Goal: Task Accomplishment & Management: Manage account settings

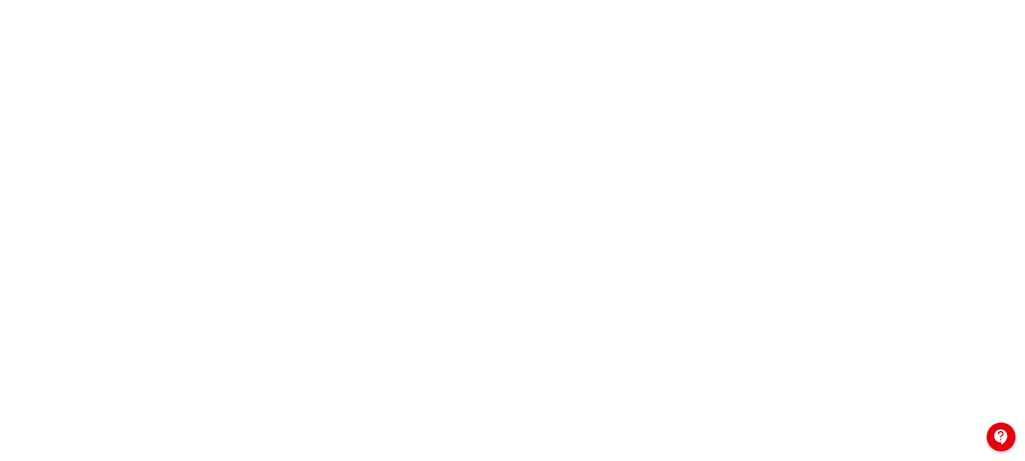
scroll to position [201, 0]
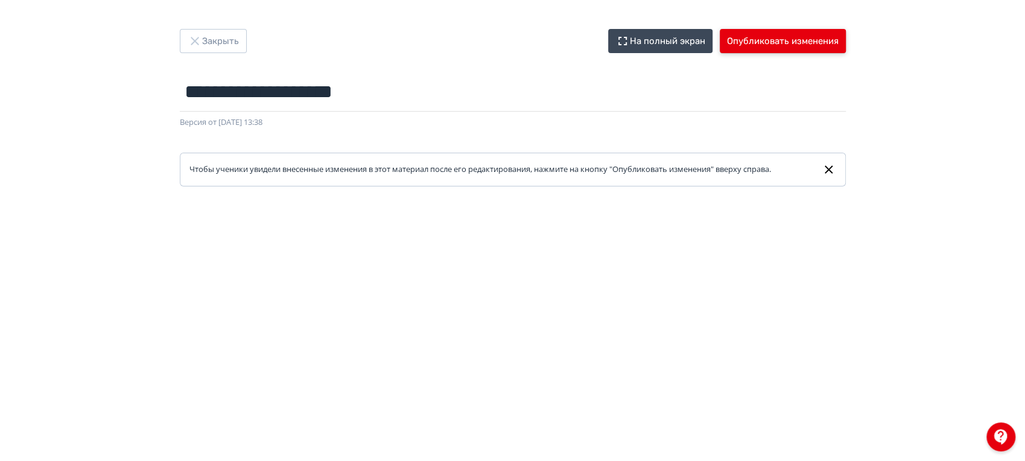
click at [782, 40] on button "Опубликовать изменения" at bounding box center [782, 41] width 126 height 24
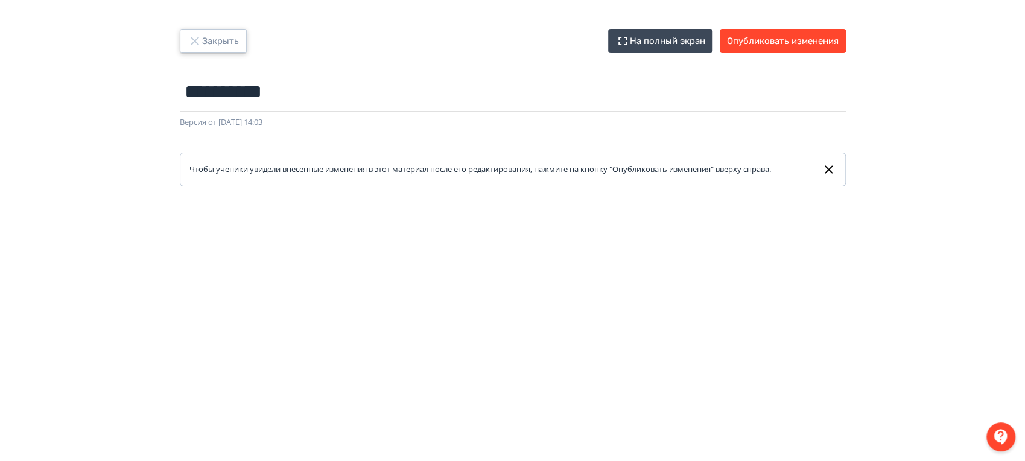
click at [235, 46] on button "Закрыть" at bounding box center [213, 41] width 67 height 24
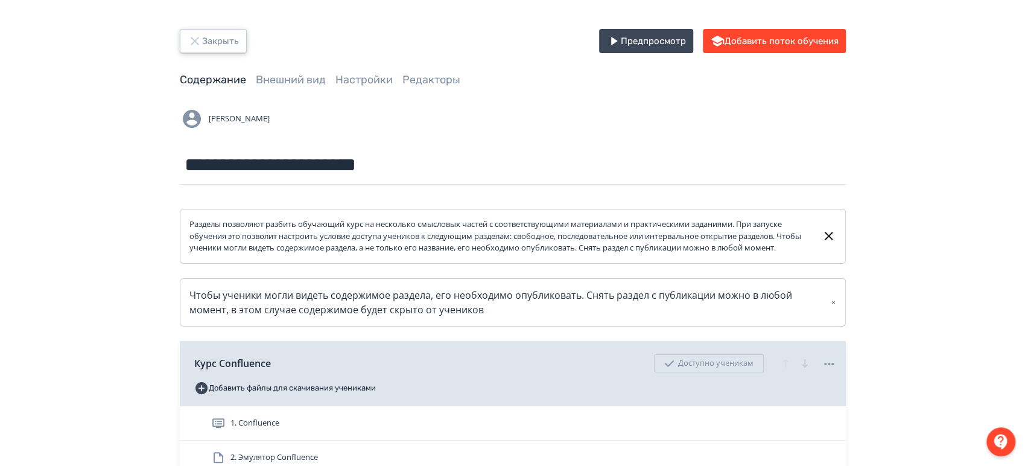
click at [234, 47] on button "Закрыть" at bounding box center [213, 41] width 67 height 24
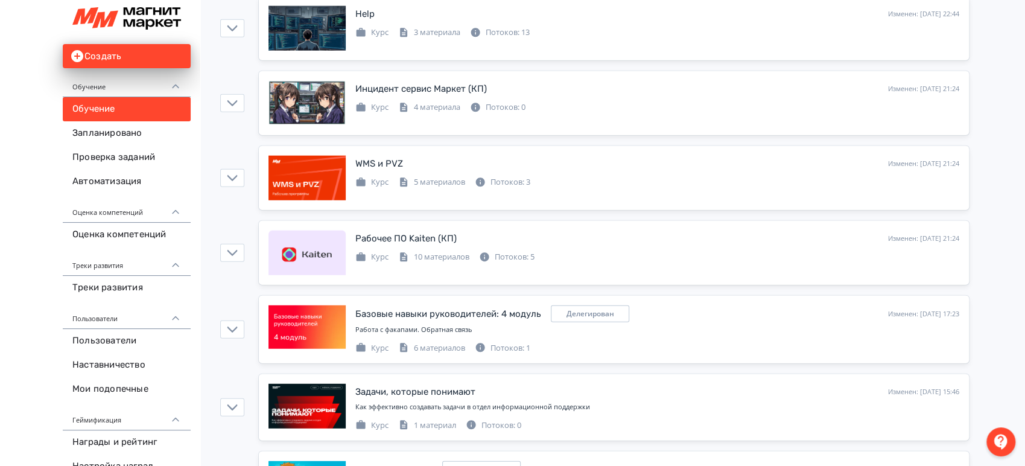
scroll to position [1929, 0]
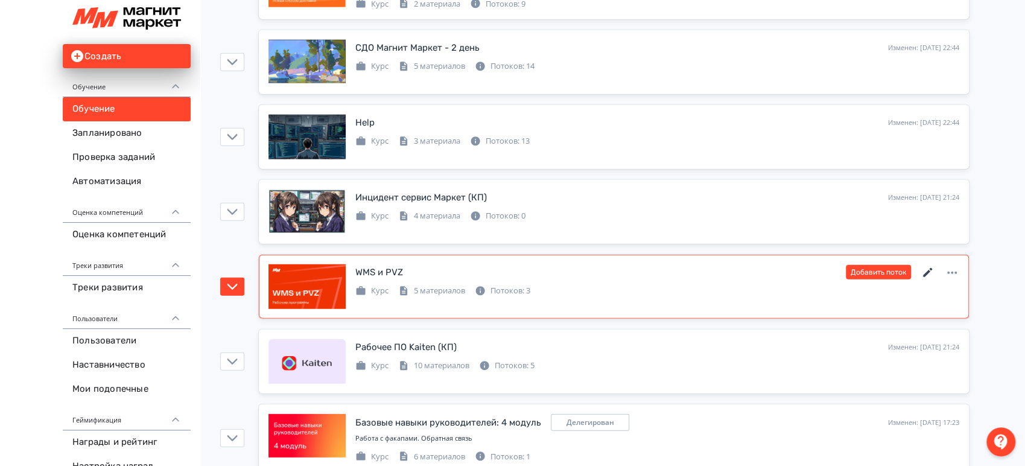
click at [928, 268] on icon at bounding box center [927, 272] width 9 height 9
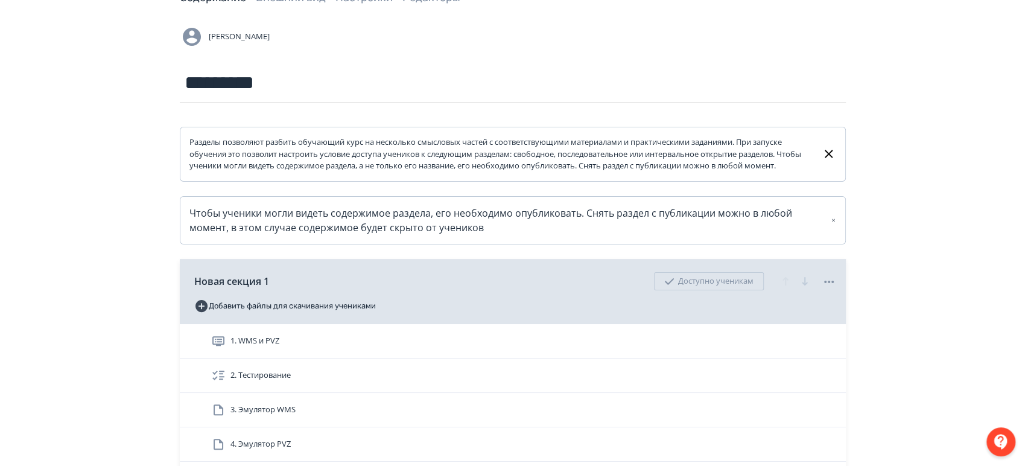
scroll to position [201, 0]
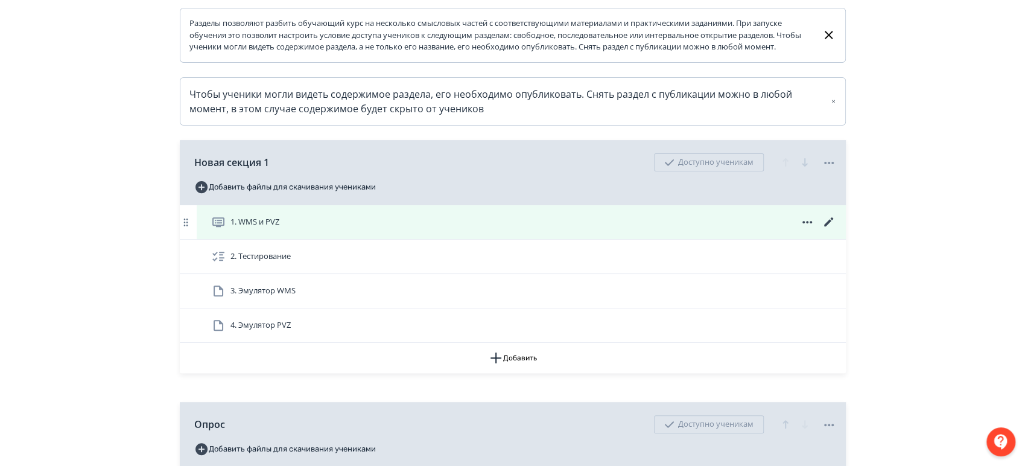
click at [418, 229] on div "1. WMS и PVZ" at bounding box center [523, 222] width 625 height 14
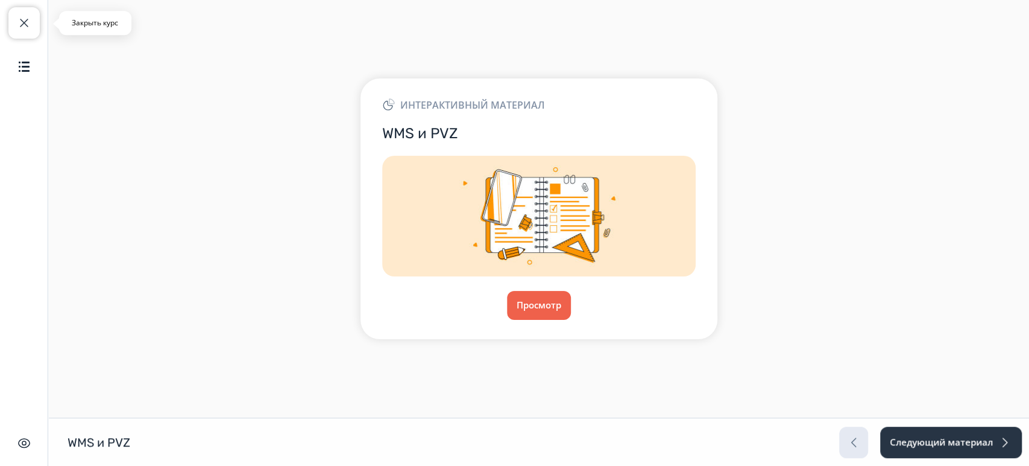
click at [43, 33] on div "Закрыть курс Содержание Скрыть интерфейс" at bounding box center [24, 233] width 48 height 466
click at [20, 16] on span "button" at bounding box center [24, 23] width 14 height 14
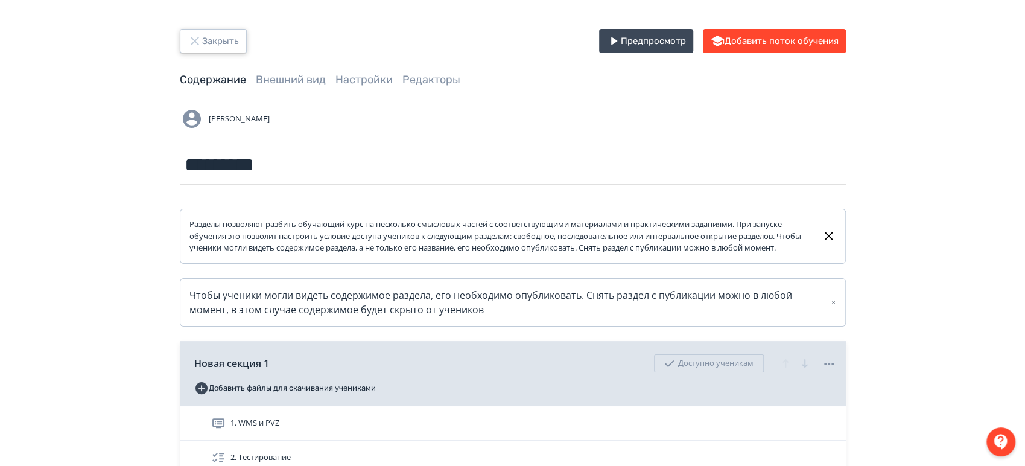
drag, startPoint x: 201, startPoint y: 30, endPoint x: 207, endPoint y: 31, distance: 6.7
click at [207, 31] on button "Закрыть" at bounding box center [213, 41] width 67 height 24
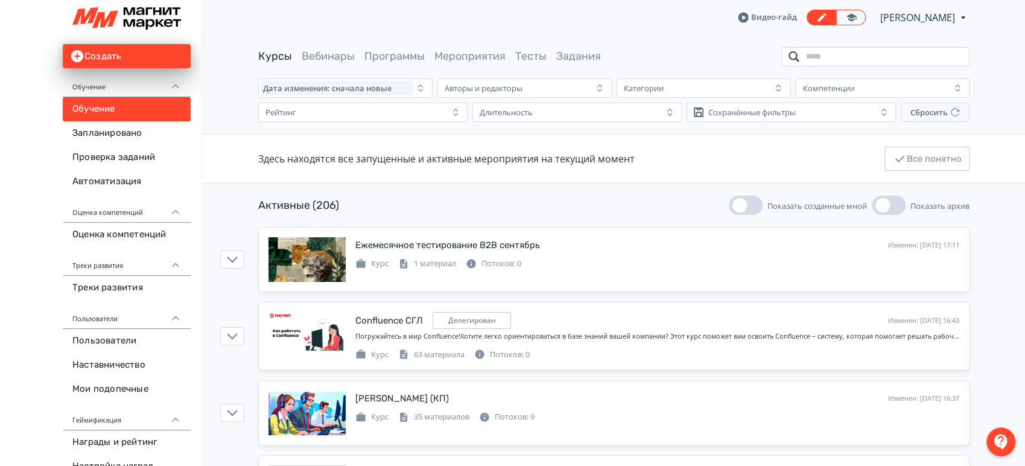
click at [861, 52] on input "search" at bounding box center [875, 56] width 188 height 19
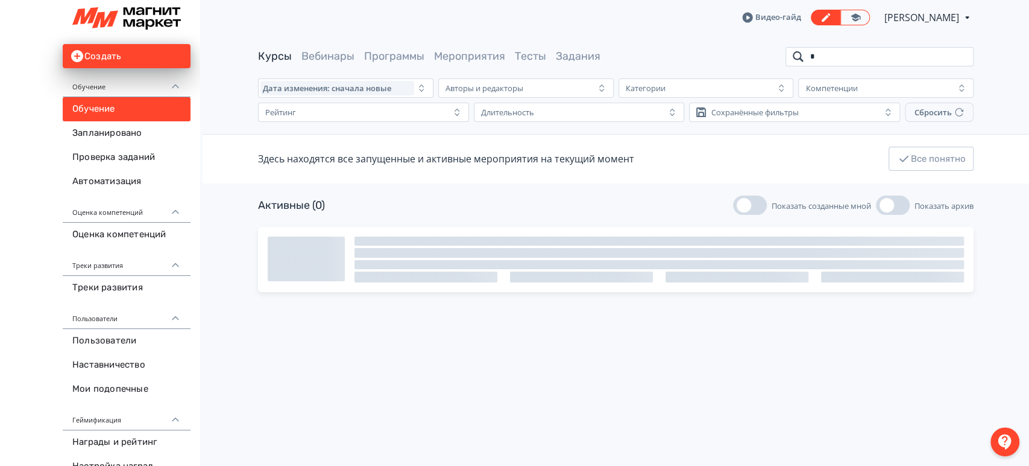
drag, startPoint x: 830, startPoint y: 61, endPoint x: 790, endPoint y: 58, distance: 39.9
click at [790, 58] on input "*" at bounding box center [880, 56] width 188 height 19
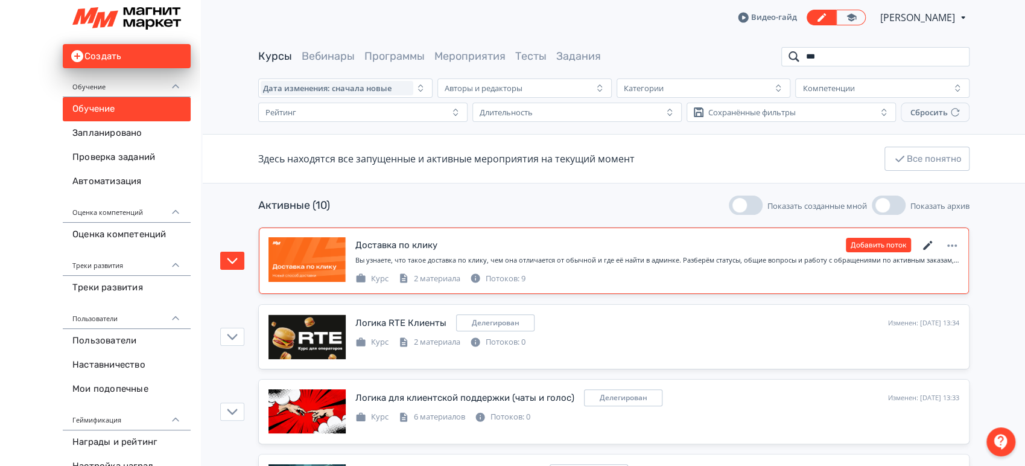
type input "***"
click at [928, 240] on icon at bounding box center [927, 245] width 14 height 14
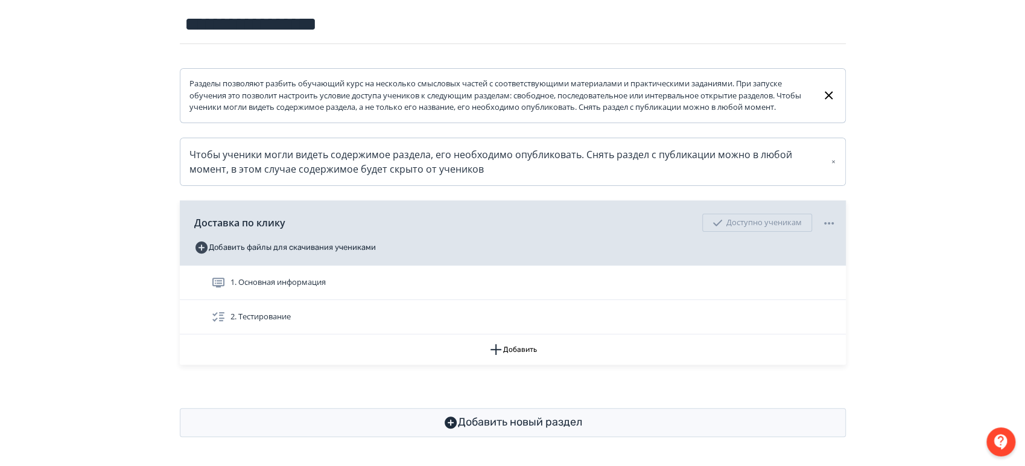
scroll to position [151, 0]
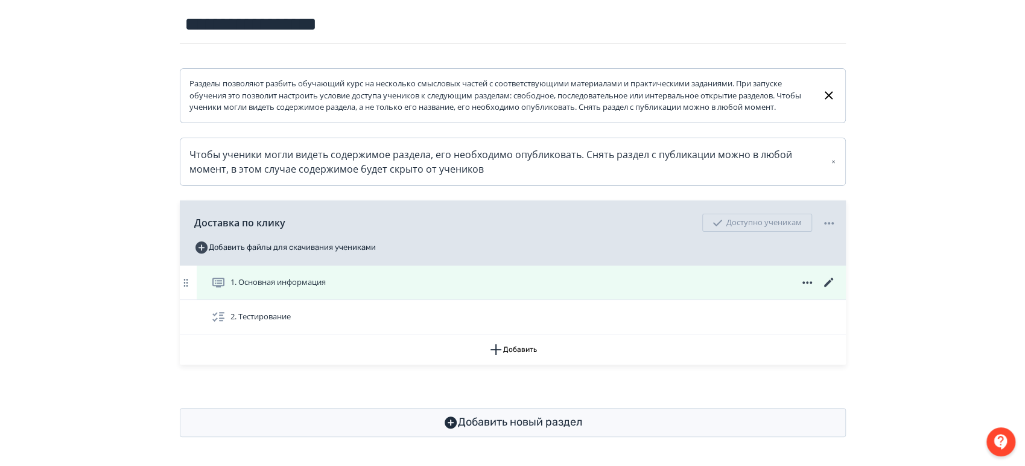
click at [506, 286] on div "1. Основная информация" at bounding box center [523, 282] width 625 height 14
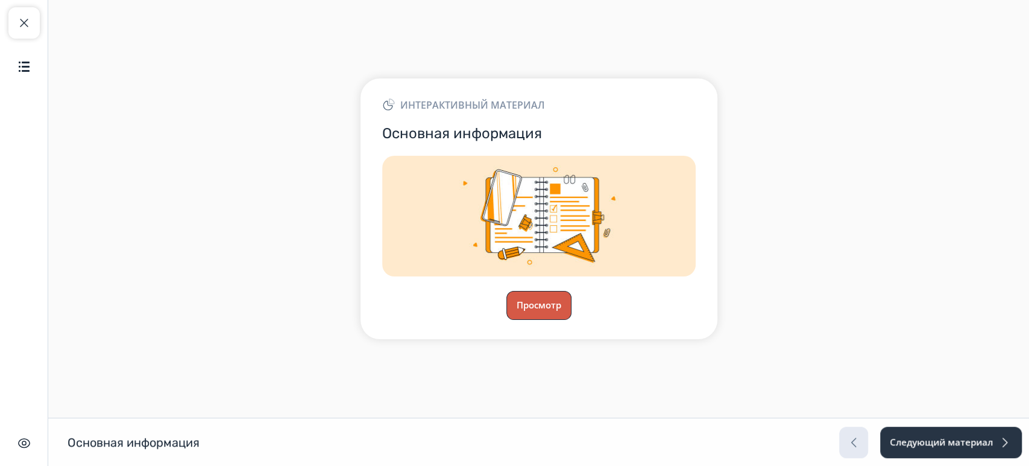
click at [562, 318] on button "Просмотр" at bounding box center [539, 305] width 65 height 29
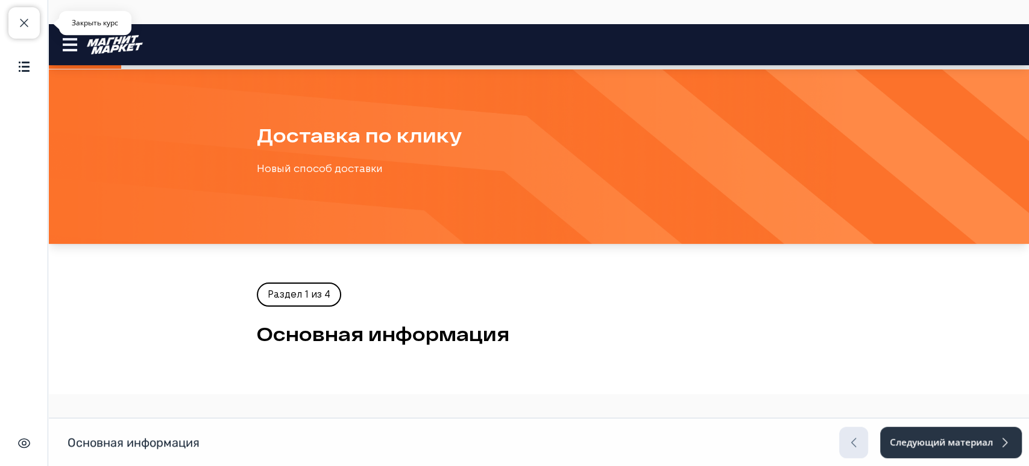
click at [18, 20] on span "button" at bounding box center [24, 23] width 14 height 14
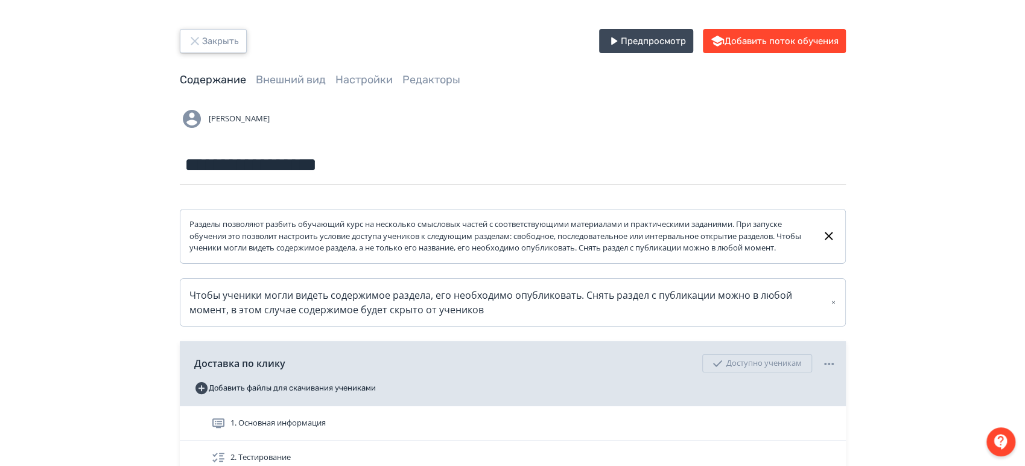
click at [212, 33] on button "Закрыть" at bounding box center [213, 41] width 67 height 24
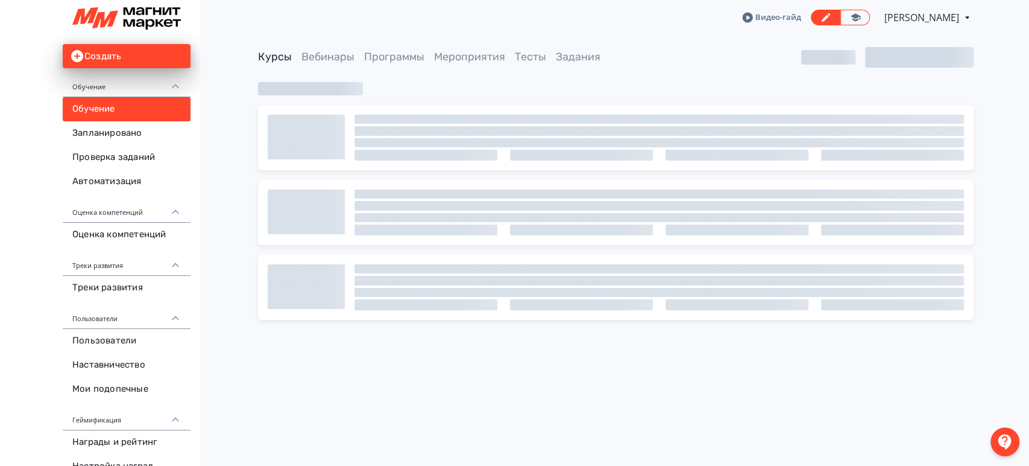
click at [954, 14] on span "Анна Ивачева" at bounding box center [923, 17] width 77 height 14
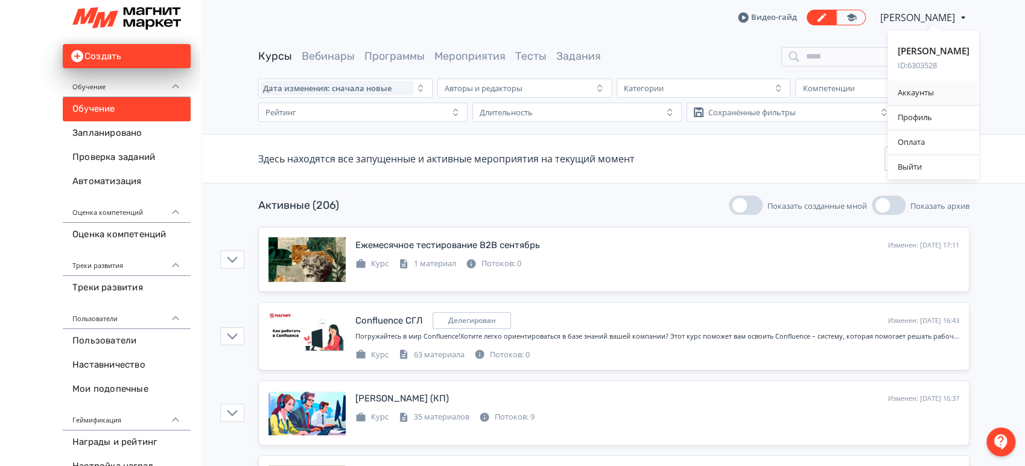
click at [917, 90] on div "Аккаунты" at bounding box center [933, 93] width 91 height 24
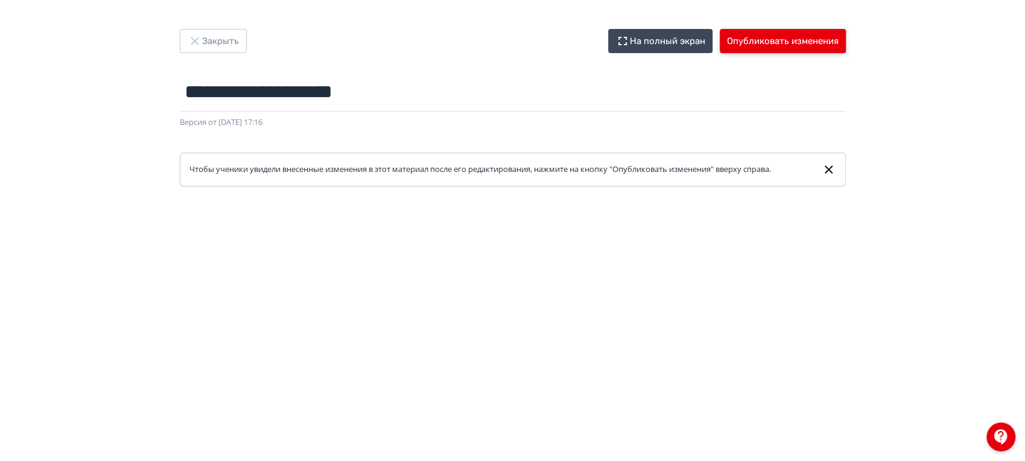
click at [798, 44] on button "Опубликовать изменения" at bounding box center [782, 41] width 126 height 24
click at [227, 33] on button "Закрыть" at bounding box center [213, 41] width 67 height 24
click at [216, 35] on button "Закрыть" at bounding box center [213, 41] width 67 height 24
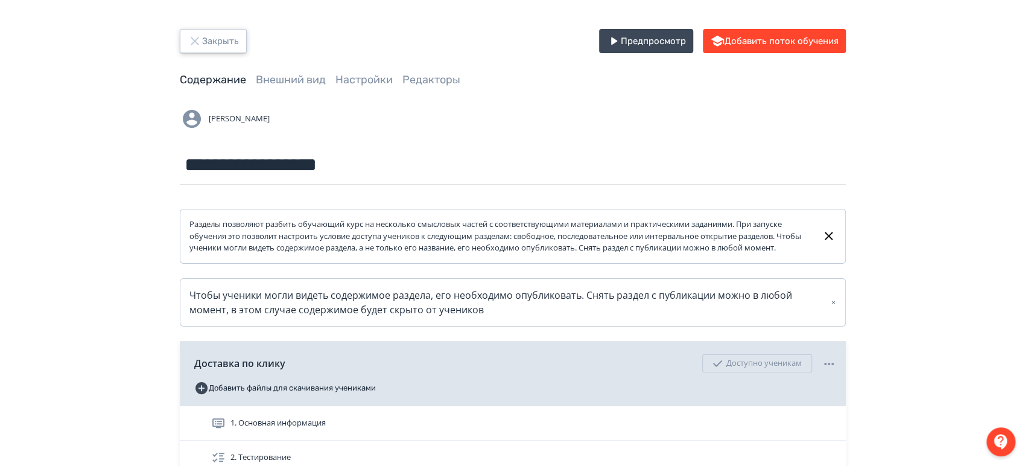
click at [213, 37] on button "Закрыть" at bounding box center [213, 41] width 67 height 24
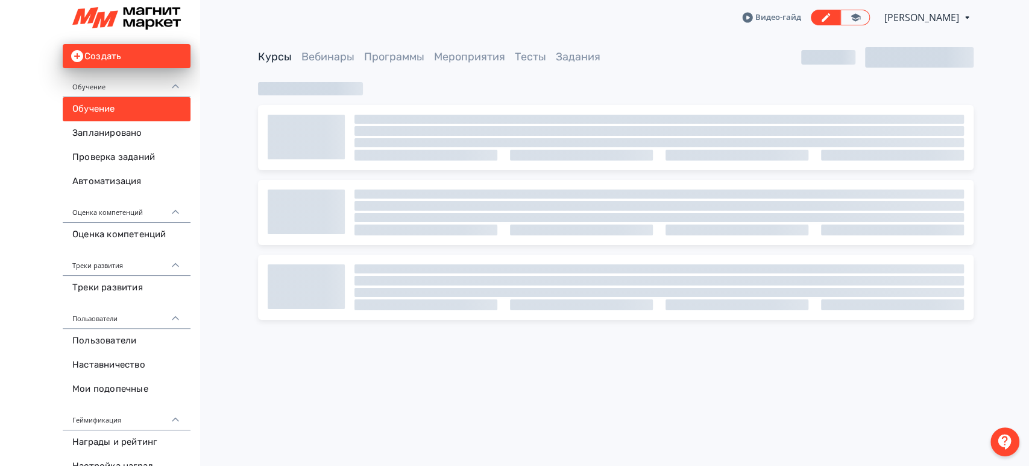
click at [947, 12] on span "[PERSON_NAME]" at bounding box center [923, 17] width 77 height 14
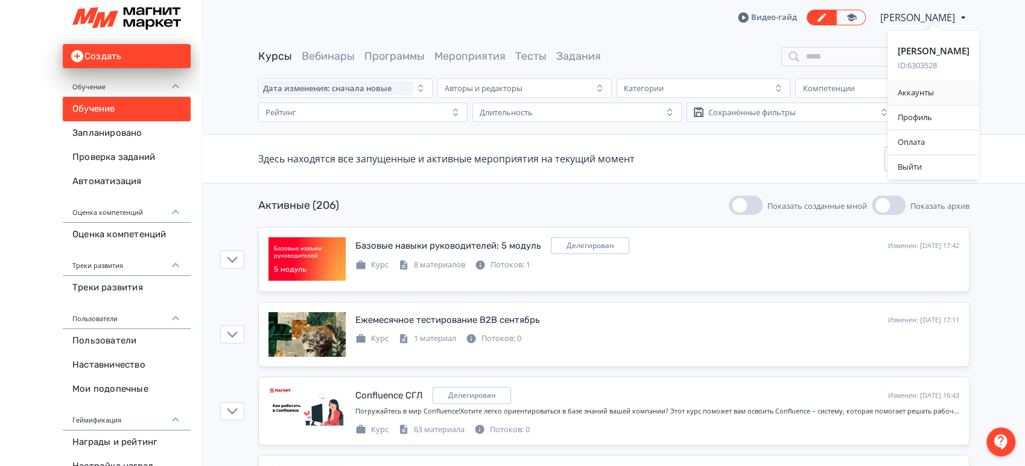
click at [938, 90] on div "Аккаунты" at bounding box center [933, 93] width 91 height 24
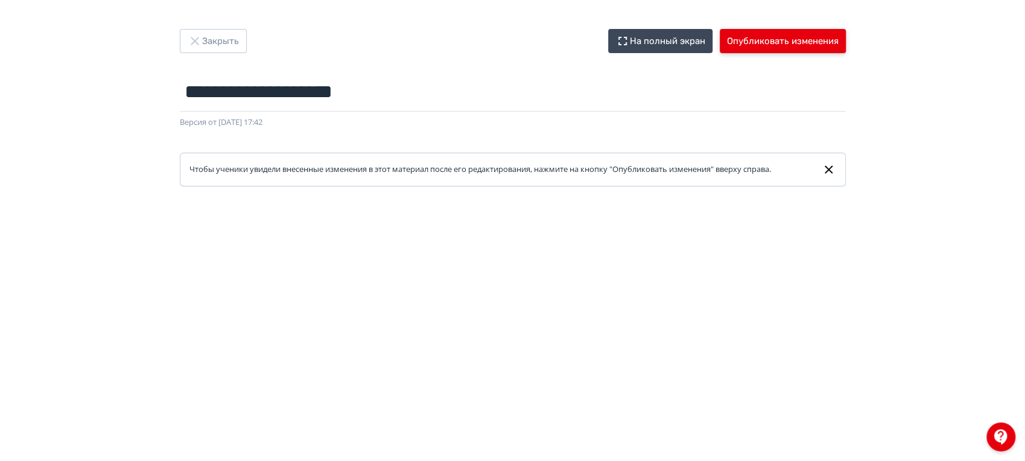
click at [793, 42] on button "Опубликовать изменения" at bounding box center [782, 41] width 126 height 24
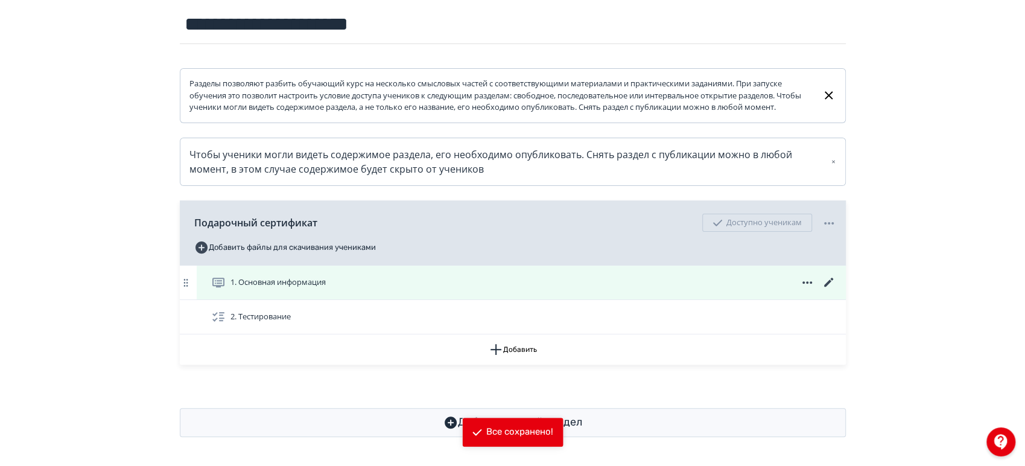
scroll to position [151, 0]
click at [830, 275] on icon at bounding box center [828, 282] width 14 height 14
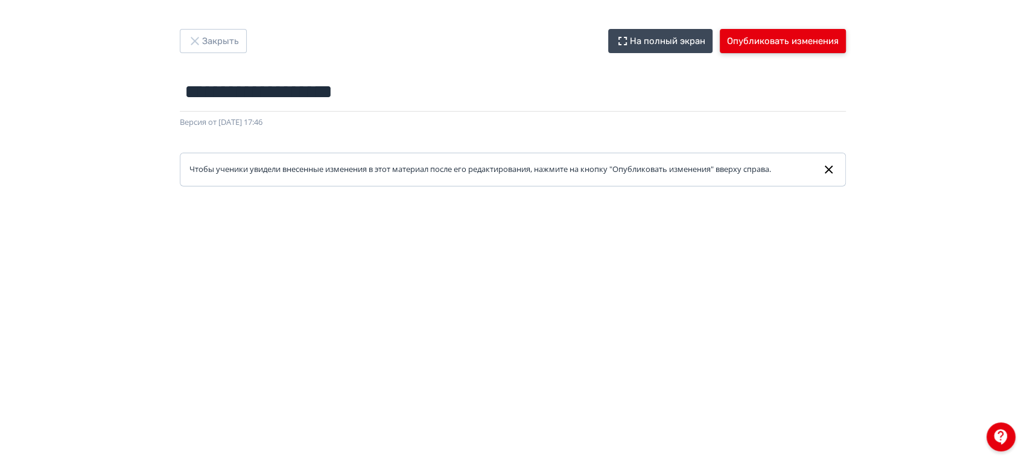
click at [780, 52] on button "Опубликовать изменения" at bounding box center [782, 41] width 126 height 24
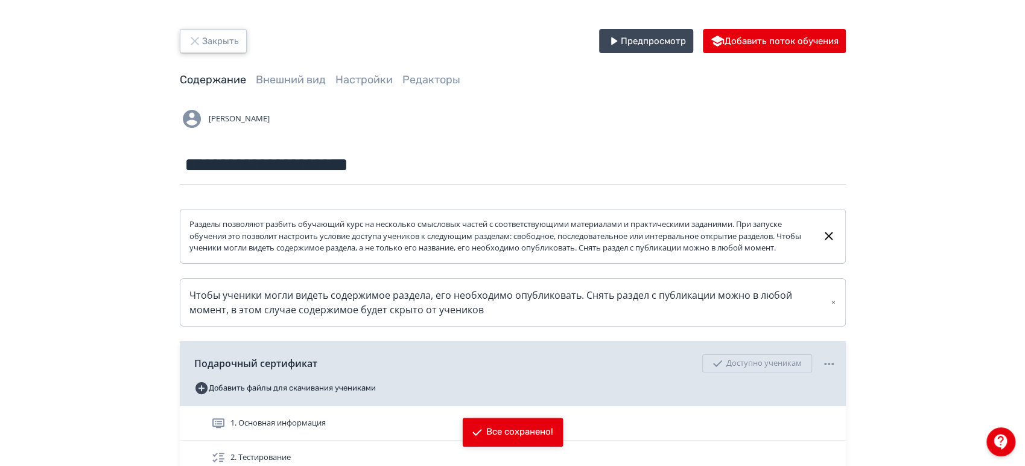
click at [207, 38] on button "Закрыть" at bounding box center [213, 41] width 67 height 24
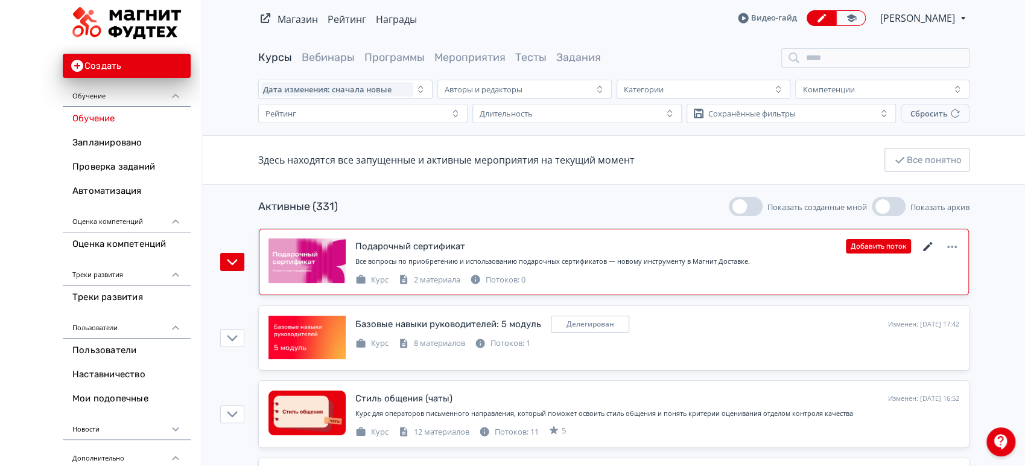
click at [924, 250] on icon at bounding box center [927, 246] width 14 height 14
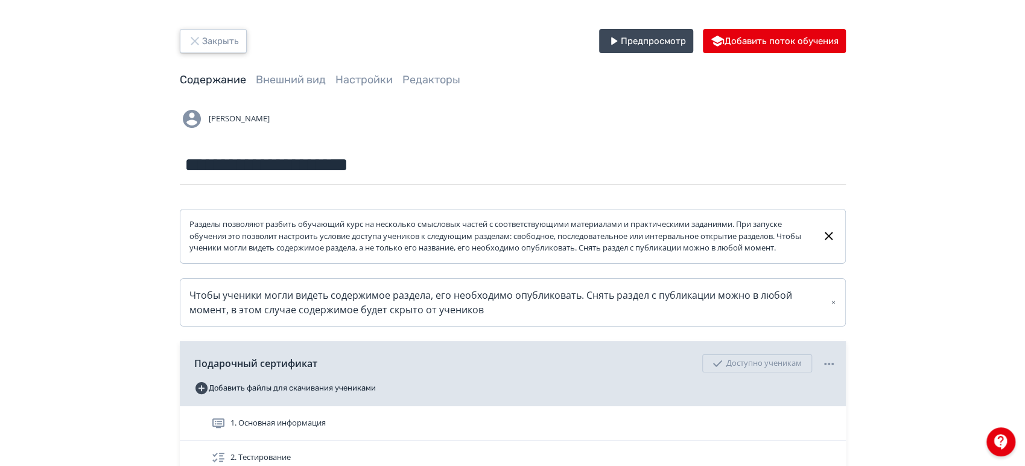
click at [197, 34] on icon "button" at bounding box center [195, 41] width 14 height 14
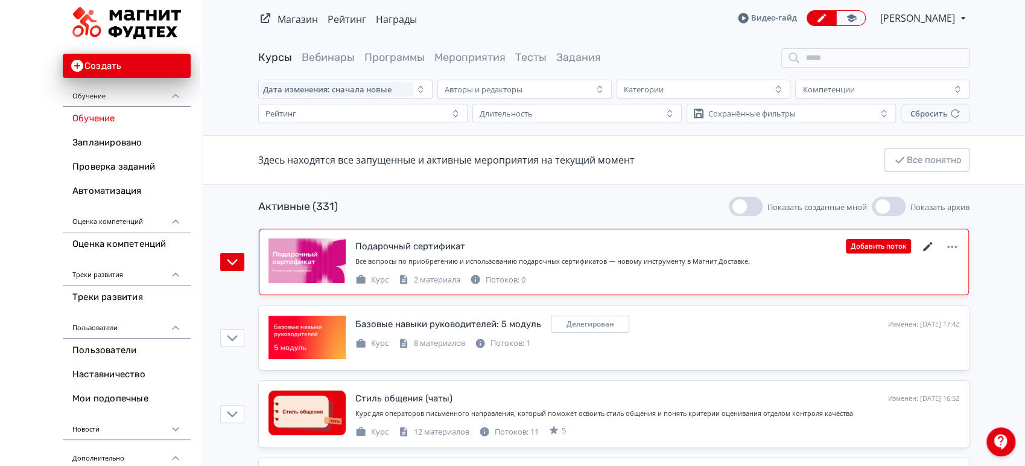
click at [928, 250] on icon at bounding box center [927, 246] width 14 height 14
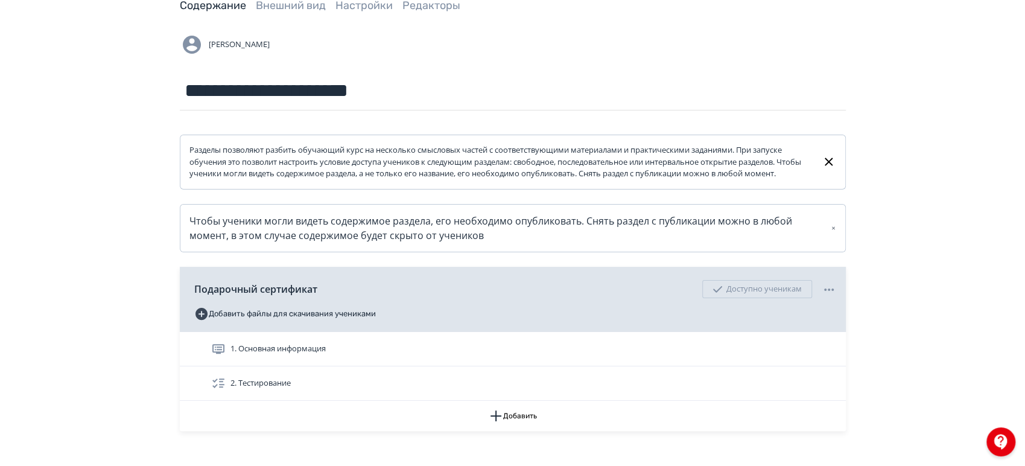
scroll to position [151, 0]
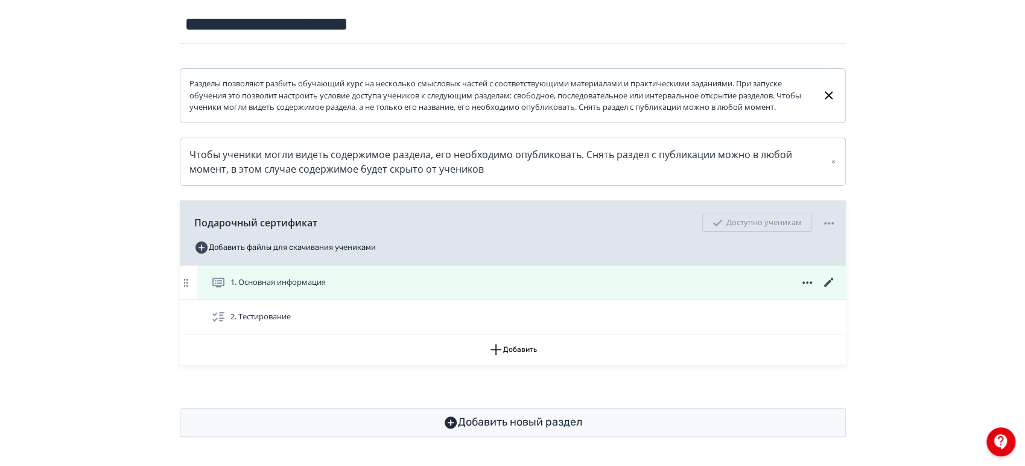
click at [830, 279] on icon at bounding box center [827, 281] width 9 height 9
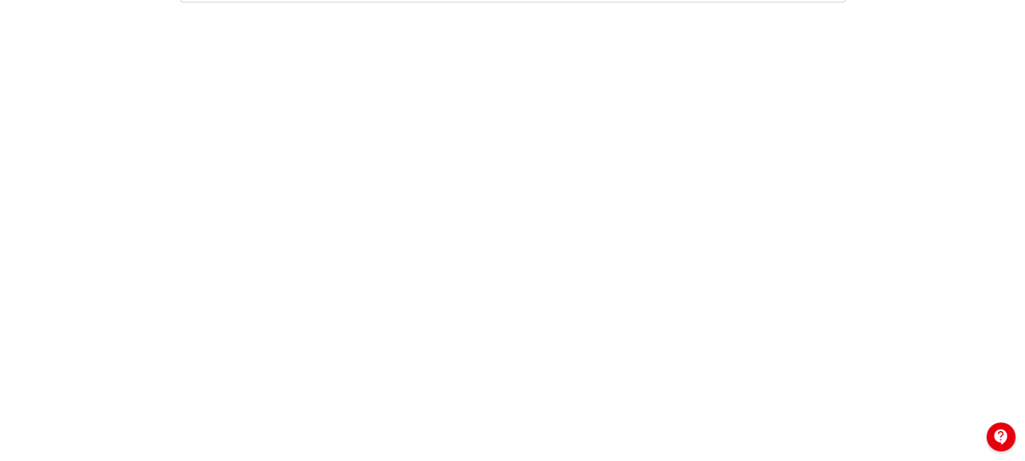
scroll to position [291, 0]
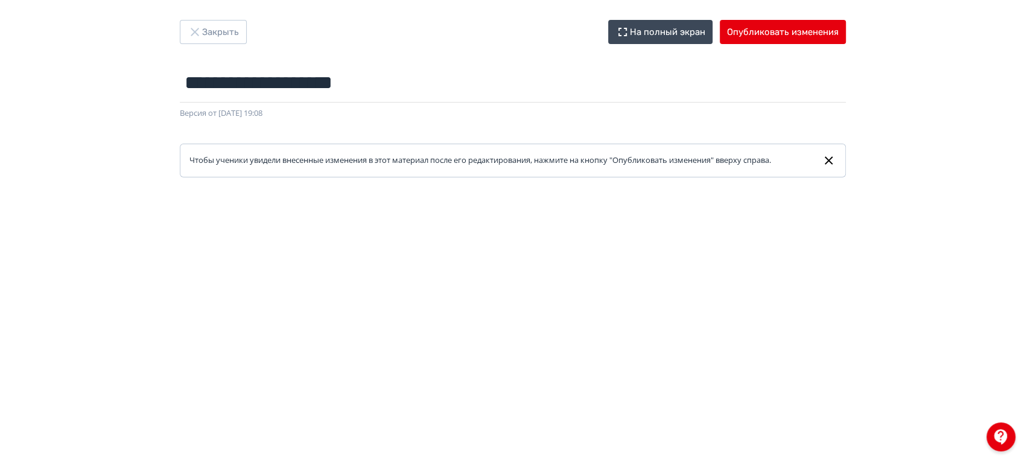
scroll to position [201, 0]
